Goal: Transaction & Acquisition: Purchase product/service

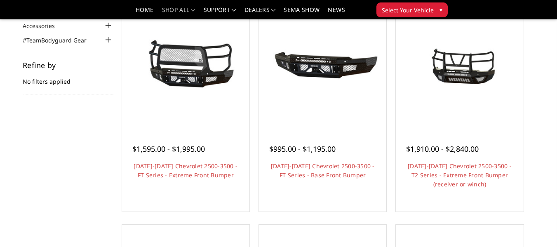
scroll to position [101, 0]
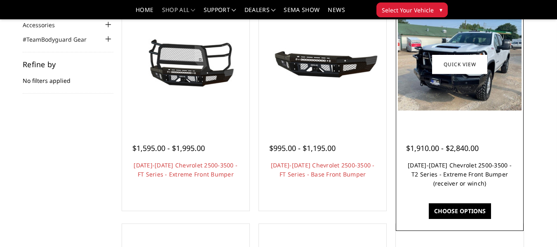
click at [460, 182] on link "[DATE]-[DATE] Chevrolet 2500-3500 - T2 Series - Extreme Front Bumper (receiver …" at bounding box center [460, 174] width 104 height 26
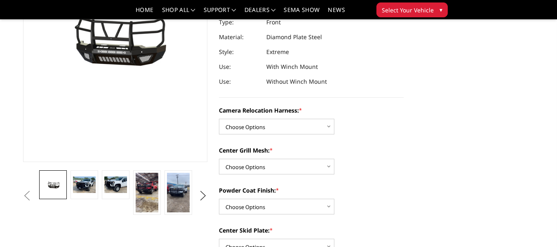
scroll to position [130, 0]
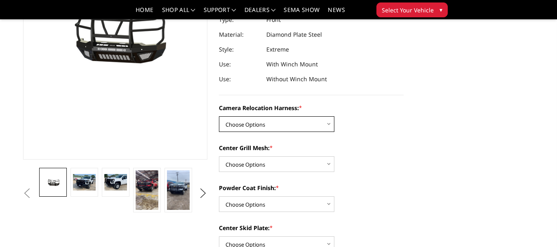
click at [302, 123] on select "Choose Options Without camera harness With camera harness" at bounding box center [277, 124] width 116 height 16
select select "3731"
click at [219, 116] on select "Choose Options Without camera harness With camera harness" at bounding box center [277, 124] width 116 height 16
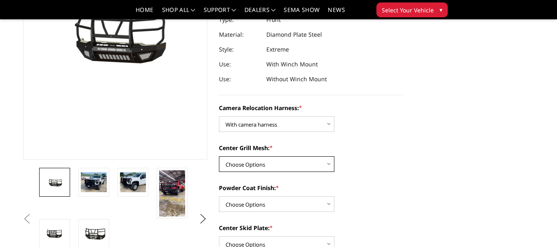
click at [312, 165] on select "Choose Options Without expanded metal With expanded metal" at bounding box center [277, 164] width 116 height 16
select select "3729"
click at [219, 156] on select "Choose Options Without expanded metal With expanded metal" at bounding box center [277, 164] width 116 height 16
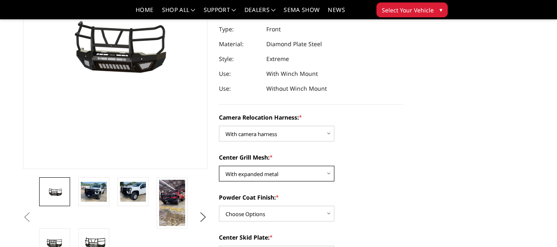
scroll to position [119, 0]
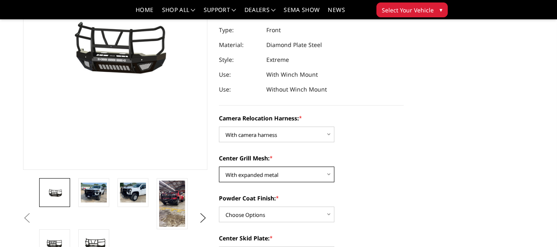
click at [259, 175] on select "Choose Options Without expanded metal With expanded metal" at bounding box center [277, 175] width 116 height 16
click at [273, 158] on small "*" at bounding box center [271, 157] width 3 height 7
click at [273, 167] on select "Choose Options Without expanded metal With expanded metal" at bounding box center [277, 175] width 116 height 16
click at [273, 158] on small "*" at bounding box center [271, 157] width 3 height 7
click at [273, 167] on select "Choose Options Without expanded metal With expanded metal" at bounding box center [277, 175] width 116 height 16
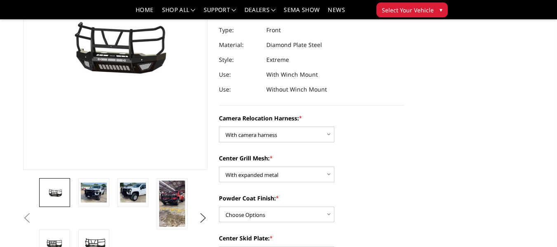
click at [254, 159] on label "Center Grill Mesh: *" at bounding box center [311, 158] width 185 height 9
click at [254, 167] on select "Choose Options Without expanded metal With expanded metal" at bounding box center [277, 175] width 116 height 16
click at [320, 177] on select "Choose Options Without expanded metal With expanded metal" at bounding box center [277, 175] width 116 height 16
click at [219, 167] on select "Choose Options Without expanded metal With expanded metal" at bounding box center [277, 175] width 116 height 16
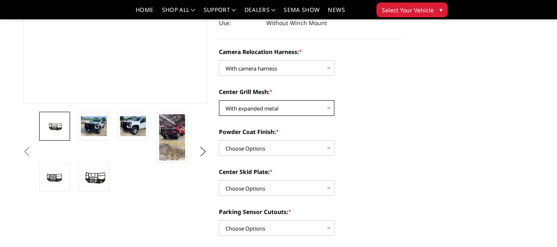
scroll to position [186, 0]
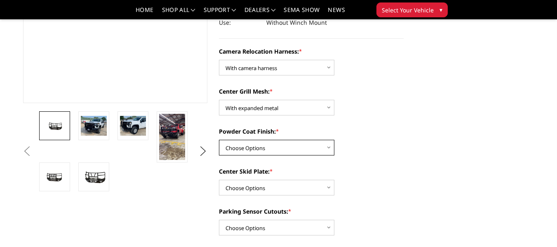
click at [294, 150] on select "Choose Options Textured Black Powder Coat Gloss Black Powder Coat Bare Metal" at bounding box center [277, 148] width 116 height 16
select select "3728"
click at [219, 140] on select "Choose Options Textured Black Powder Coat Gloss Black Powder Coat Bare Metal" at bounding box center [277, 148] width 116 height 16
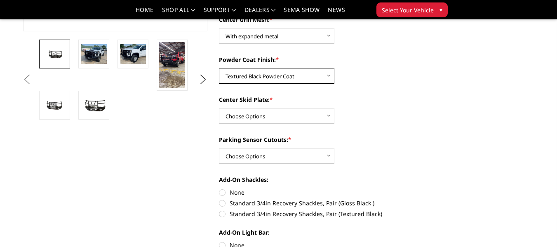
scroll to position [259, 0]
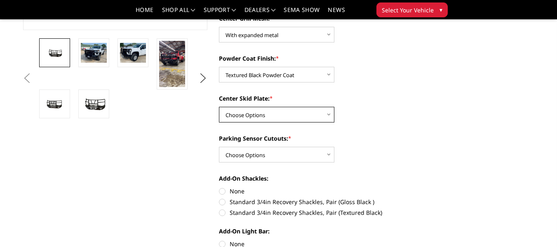
click at [296, 118] on select "Choose Options Winch Mount Skid Plate Standard Skid Plate (included) 2" Receive…" at bounding box center [277, 115] width 116 height 16
select select "3725"
click at [219, 107] on select "Choose Options Winch Mount Skid Plate Standard Skid Plate (included) 2" Receive…" at bounding box center [277, 115] width 116 height 16
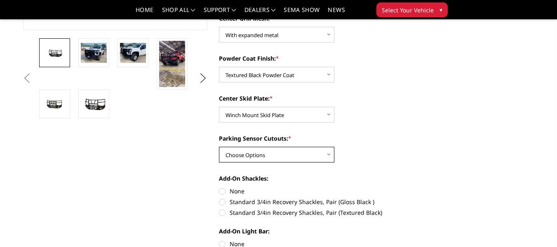
click at [309, 157] on select "Choose Options Yes - With Parking Sensor Cutouts" at bounding box center [277, 155] width 116 height 16
select select "3722"
click at [219, 147] on select "Choose Options Yes - With Parking Sensor Cutouts" at bounding box center [277, 155] width 116 height 16
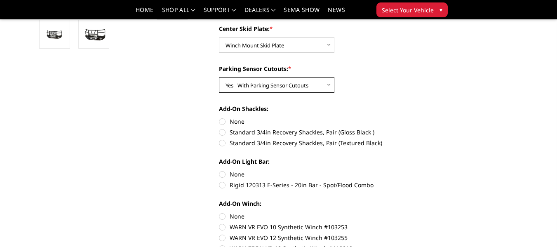
scroll to position [331, 0]
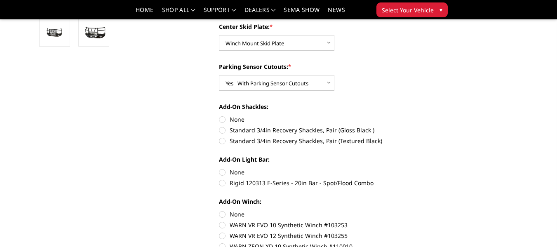
click at [344, 144] on label "Standard 3/4in Recovery Shackles, Pair (Textured Black)" at bounding box center [311, 141] width 185 height 9
click at [404, 126] on input "Standard 3/4in Recovery Shackles, Pair (Textured Black)" at bounding box center [404, 126] width 0 height 0
radio input "true"
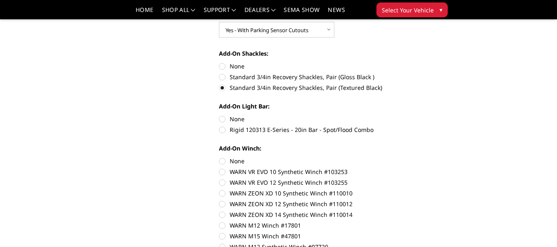
scroll to position [384, 0]
click at [332, 130] on label "Rigid 120313 E-Series - 20in Bar - Spot/Flood Combo" at bounding box center [311, 129] width 185 height 9
click at [404, 115] on input "Rigid 120313 E-Series - 20in Bar - Spot/Flood Combo" at bounding box center [404, 114] width 0 height 0
radio input "true"
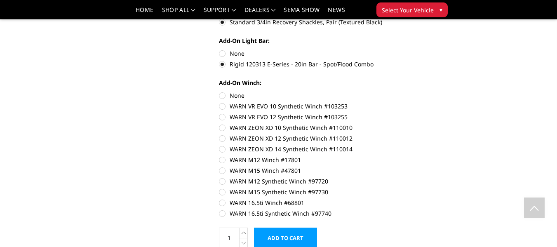
scroll to position [451, 0]
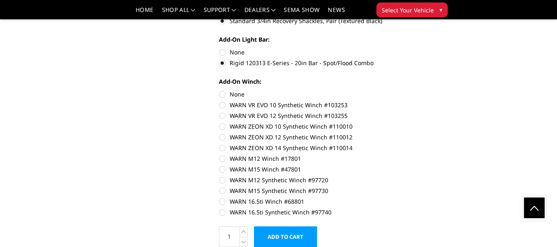
click at [277, 212] on label "WARN 16.5ti Synthetic Winch #97740" at bounding box center [311, 212] width 185 height 9
click at [404, 198] on input "WARN 16.5ti Synthetic Winch #97740" at bounding box center [404, 197] width 0 height 0
radio input "true"
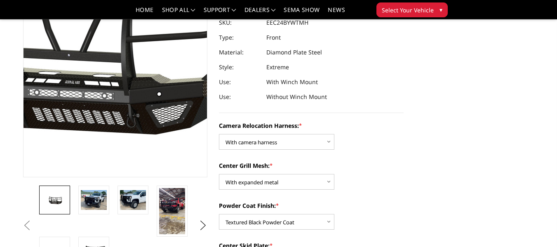
scroll to position [111, 0]
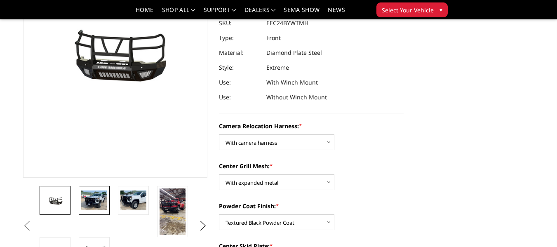
click at [94, 207] on img at bounding box center [94, 200] width 26 height 19
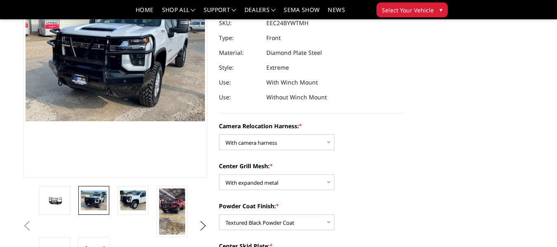
scroll to position [86, 0]
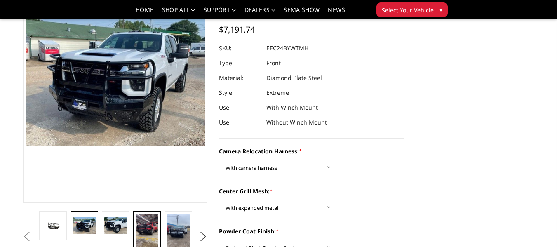
click at [134, 226] on link at bounding box center [146, 233] width 27 height 45
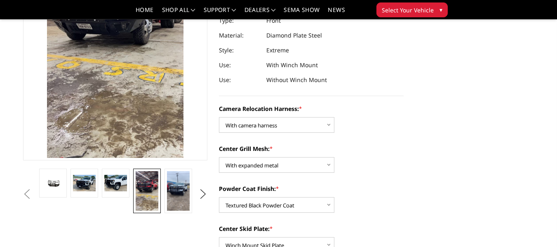
scroll to position [130, 0]
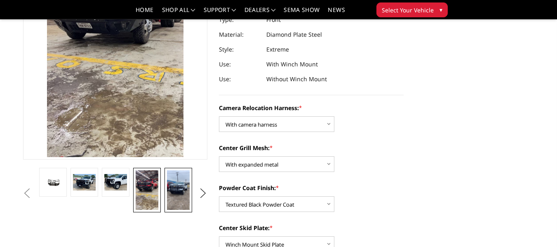
click at [175, 191] on img at bounding box center [178, 190] width 22 height 40
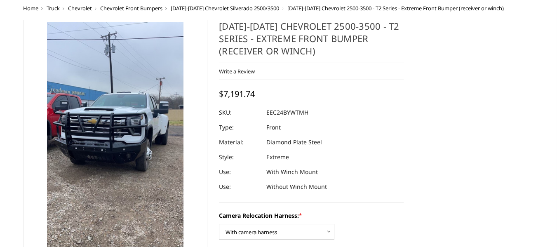
scroll to position [0, 0]
